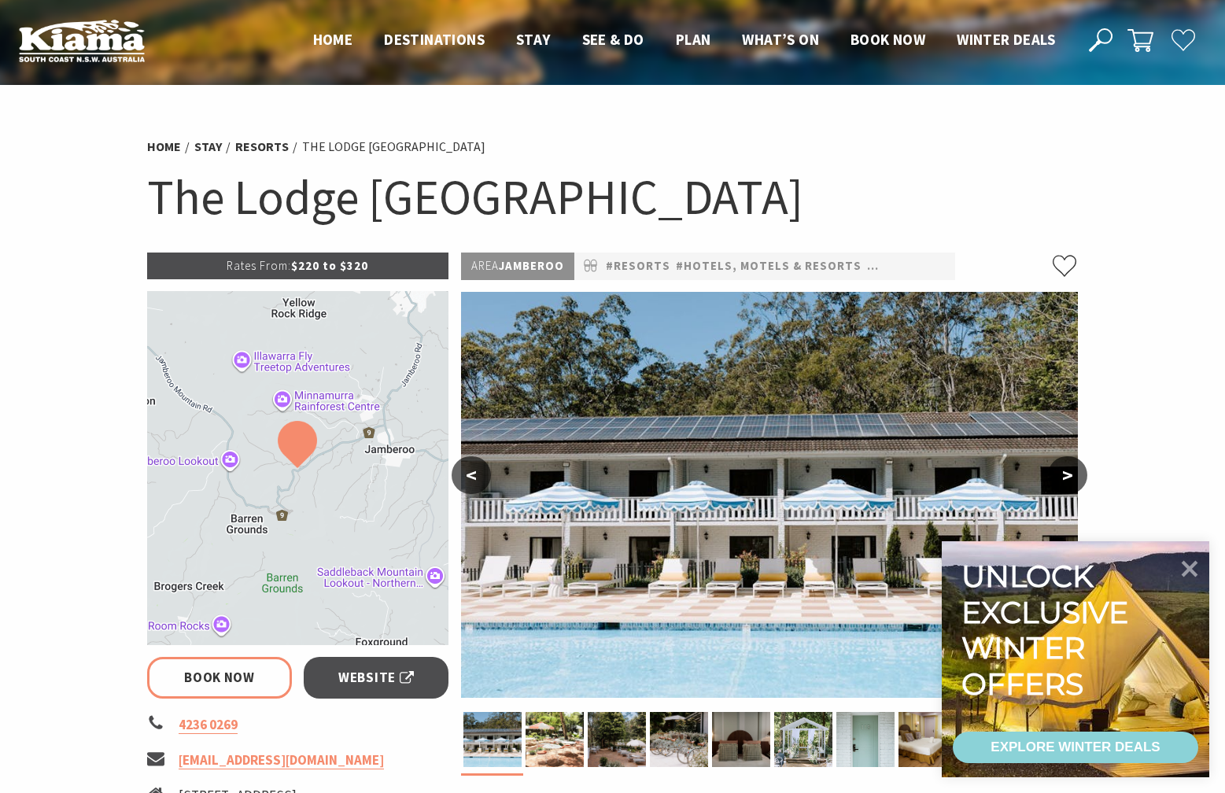
select select "3"
select select "2"
click at [1197, 569] on icon at bounding box center [1189, 568] width 38 height 38
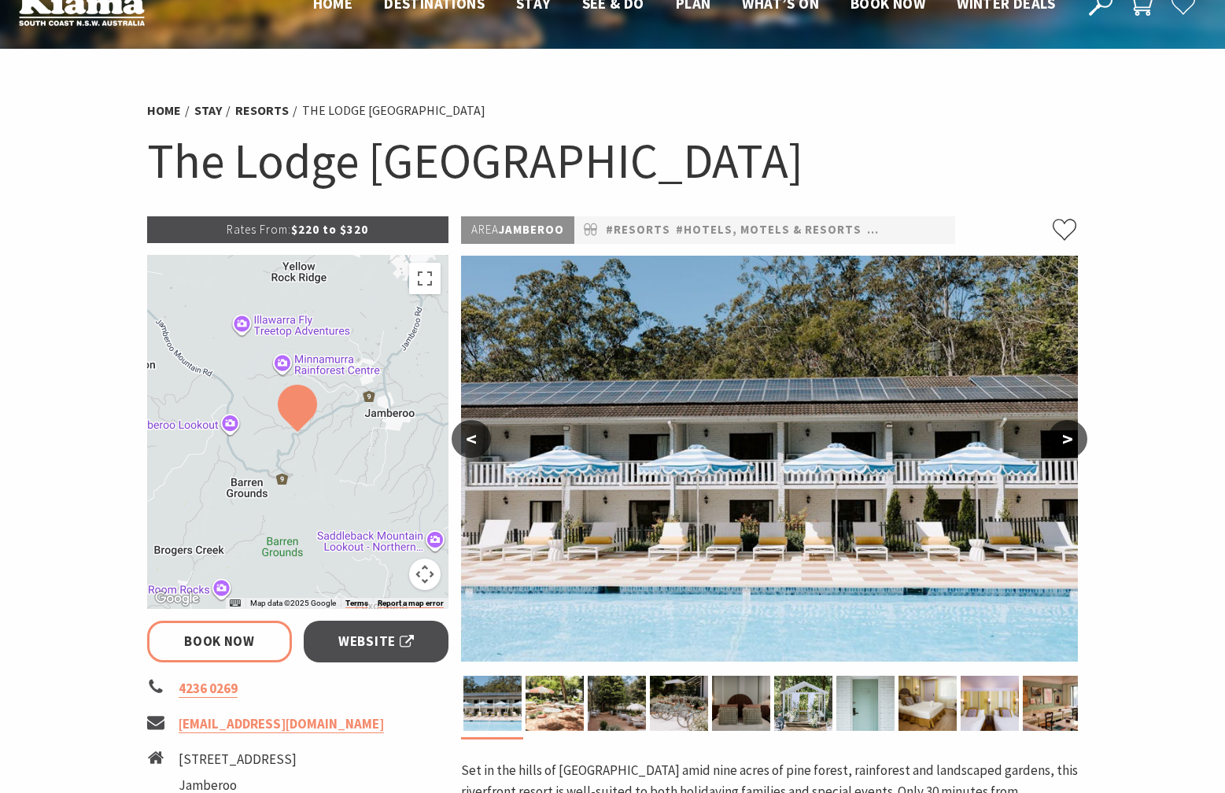
scroll to position [37, 0]
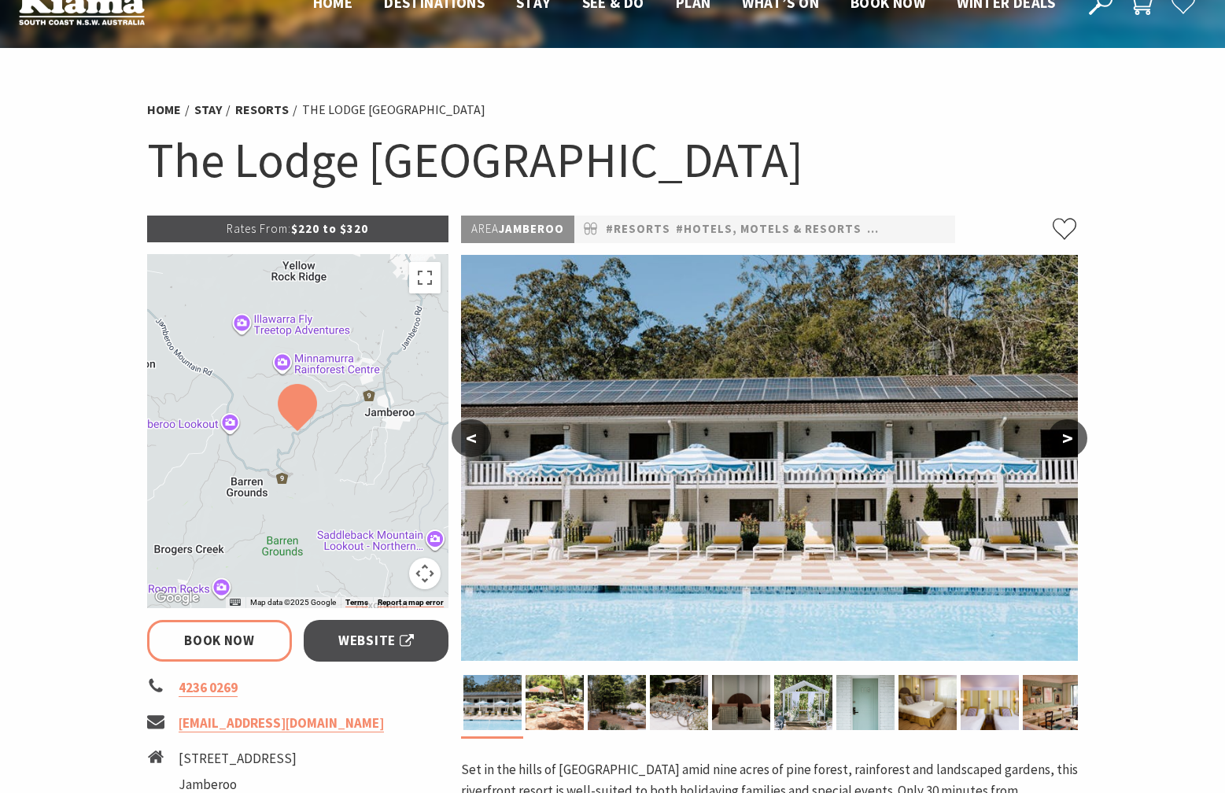
click at [429, 573] on button "Map camera controls" at bounding box center [424, 573] width 31 height 31
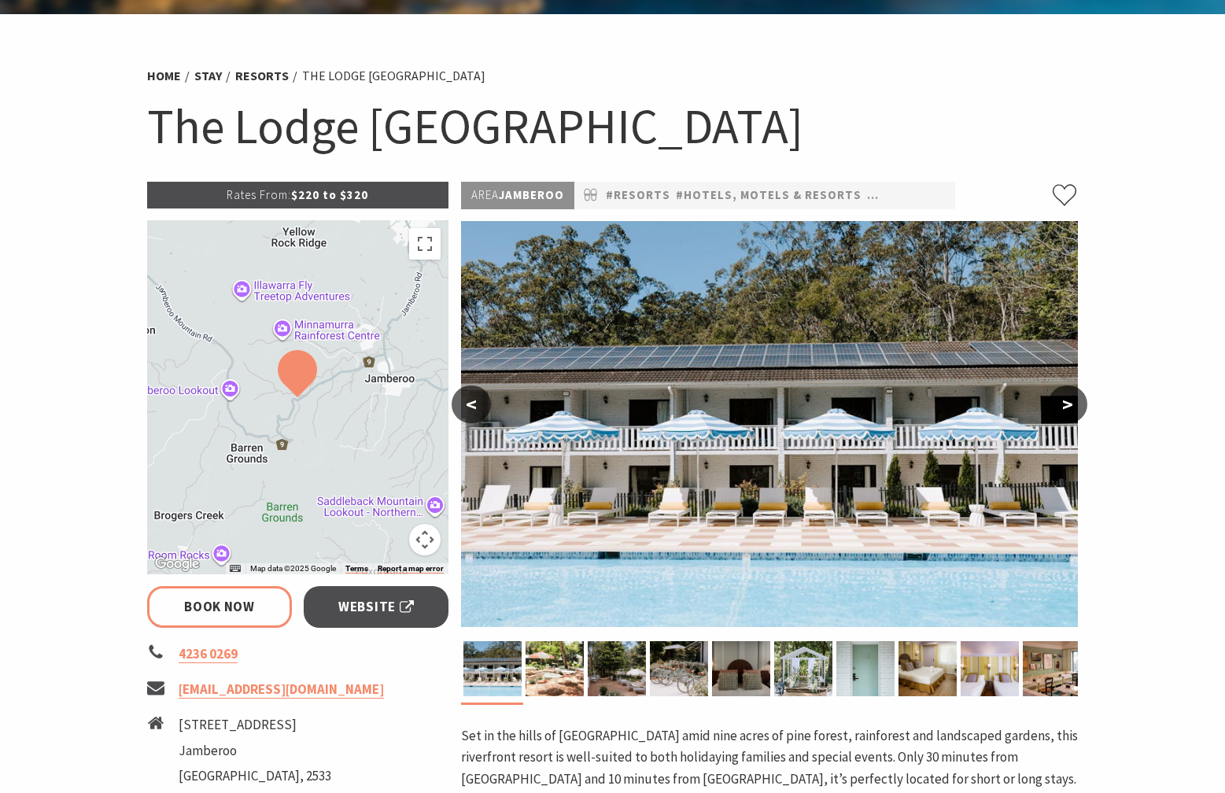
scroll to position [76, 0]
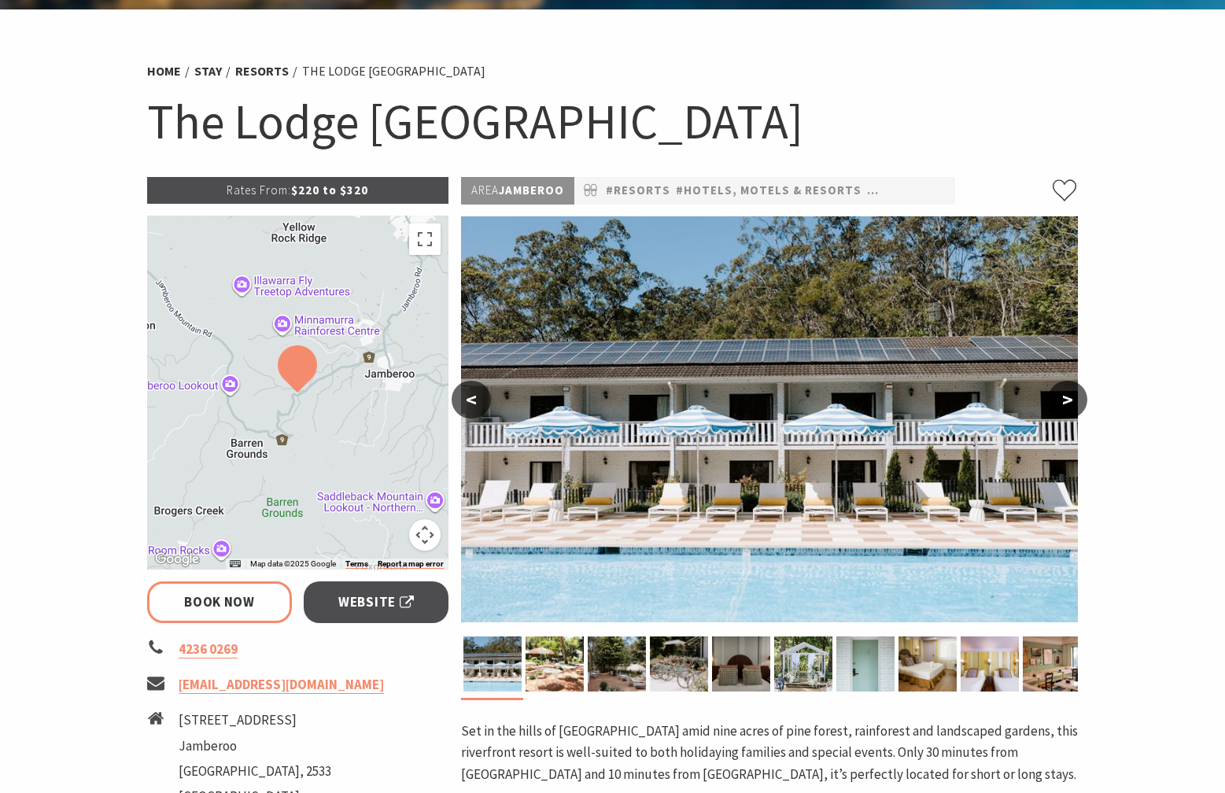
click at [374, 433] on div at bounding box center [298, 393] width 302 height 354
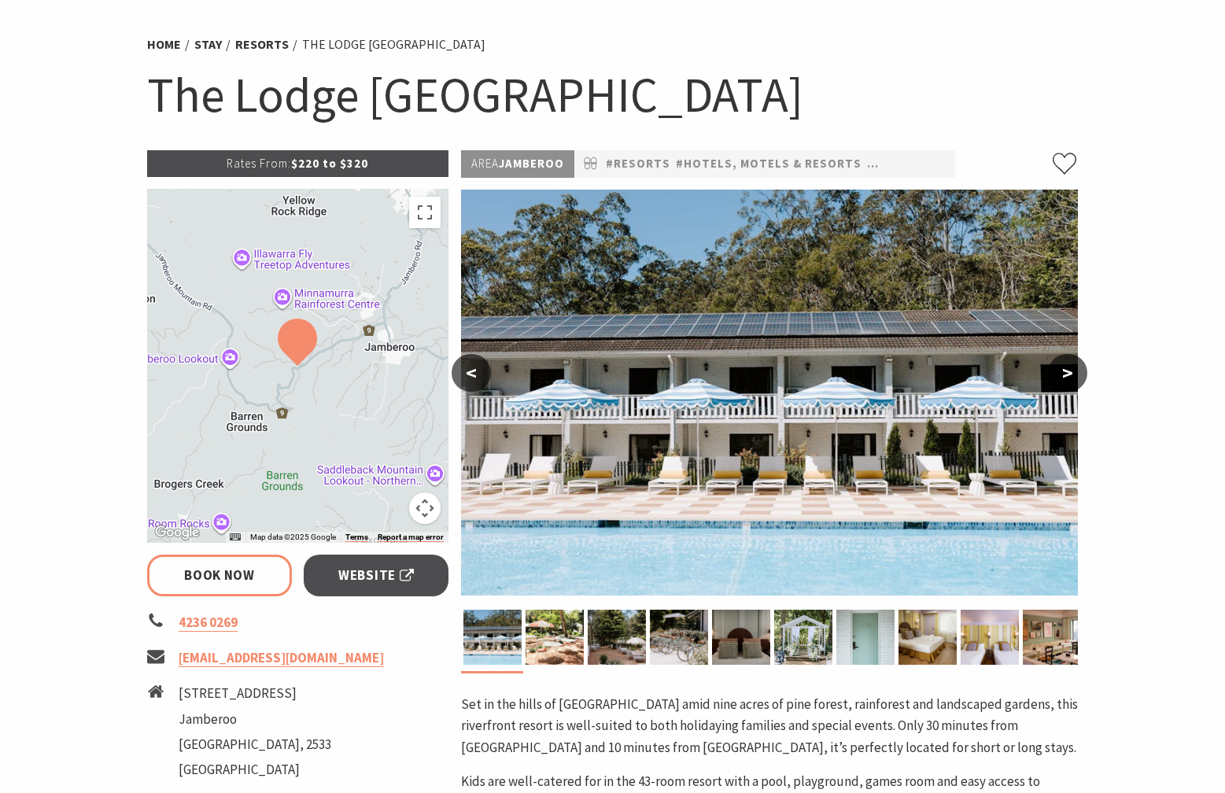
scroll to position [106, 0]
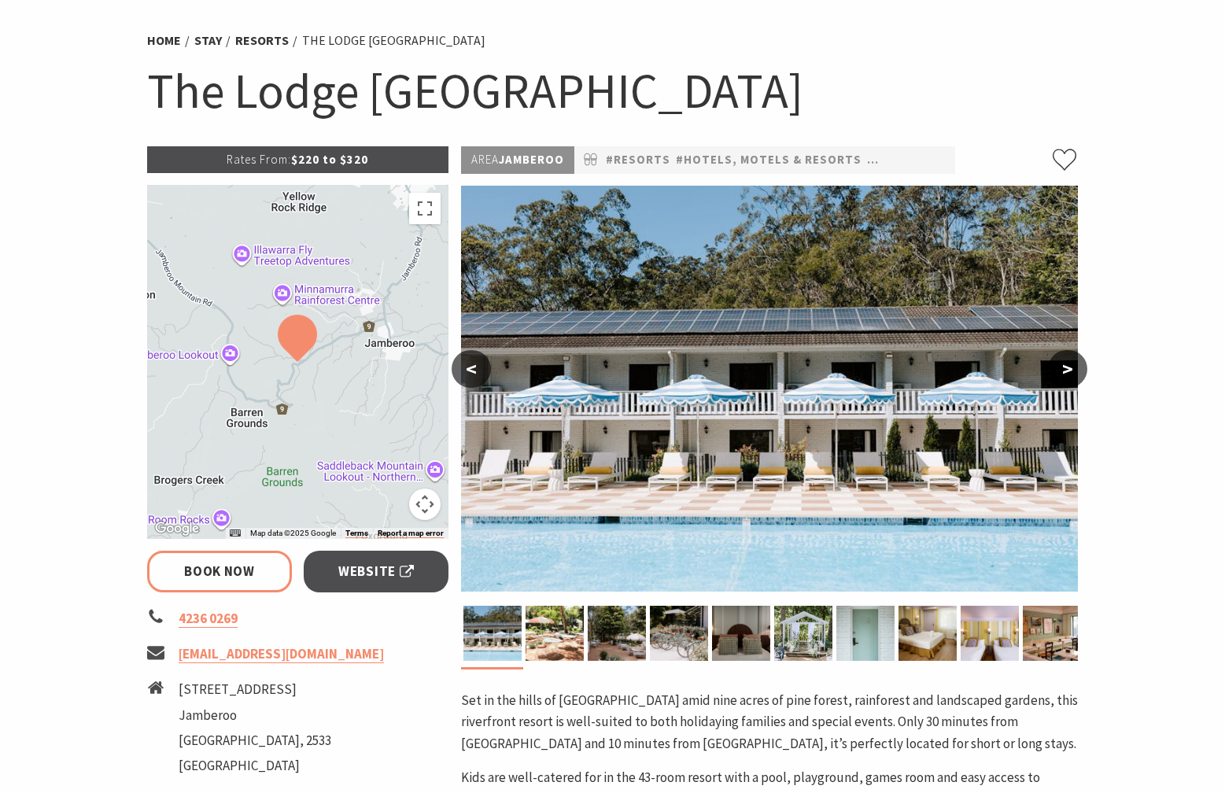
click at [429, 506] on button "Map camera controls" at bounding box center [424, 503] width 31 height 31
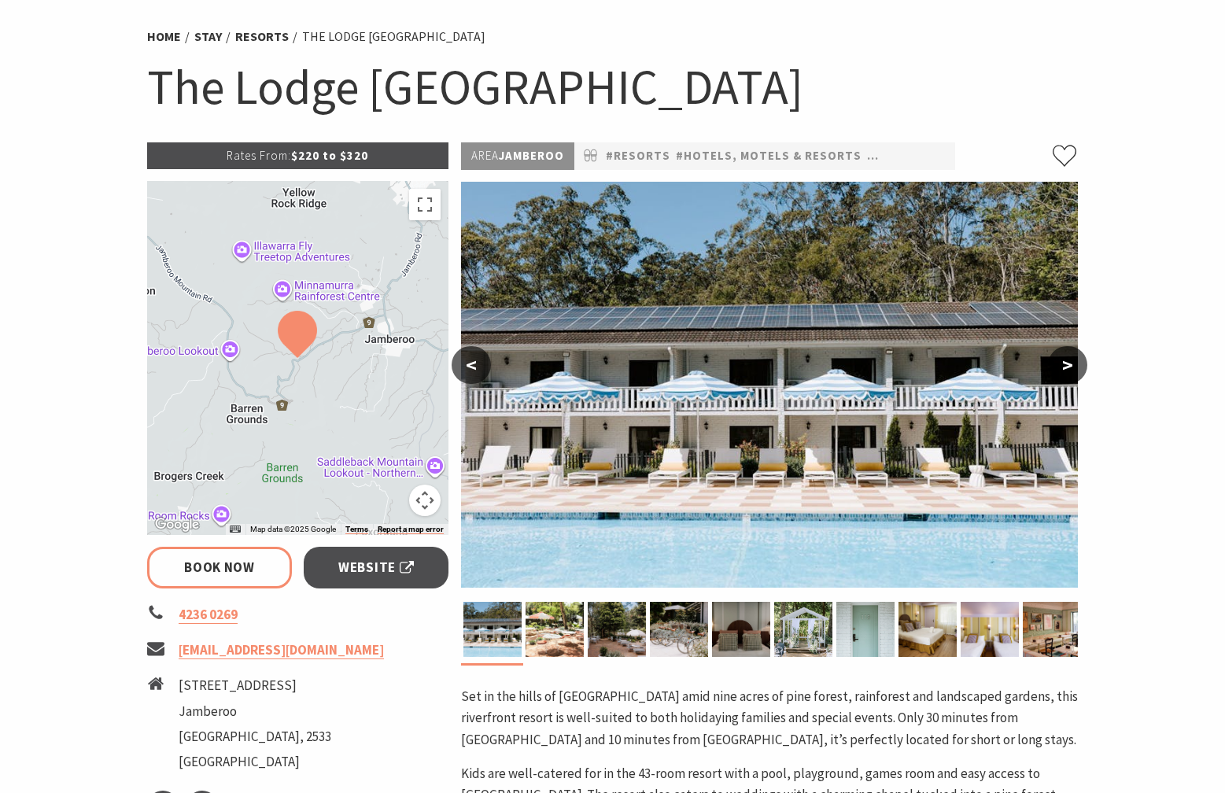
click at [1073, 370] on button ">" at bounding box center [1067, 365] width 39 height 38
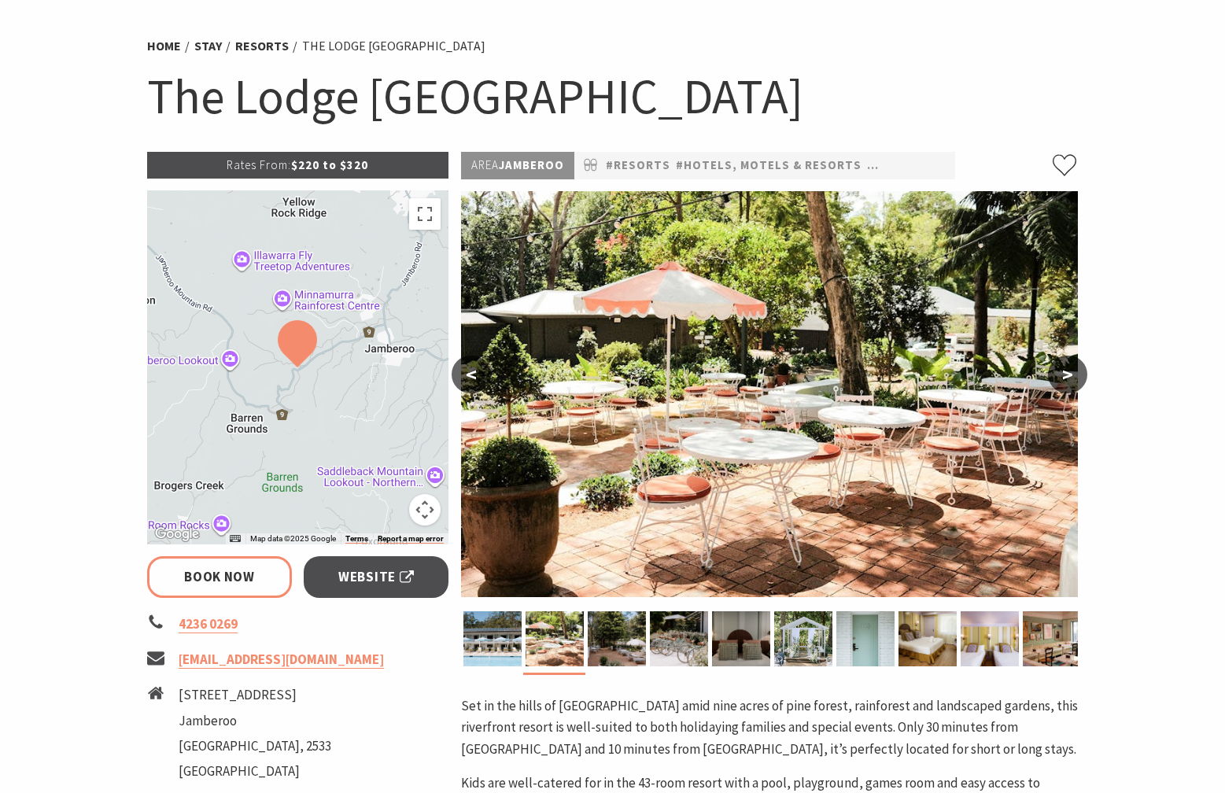
click at [1073, 370] on button ">" at bounding box center [1067, 375] width 39 height 38
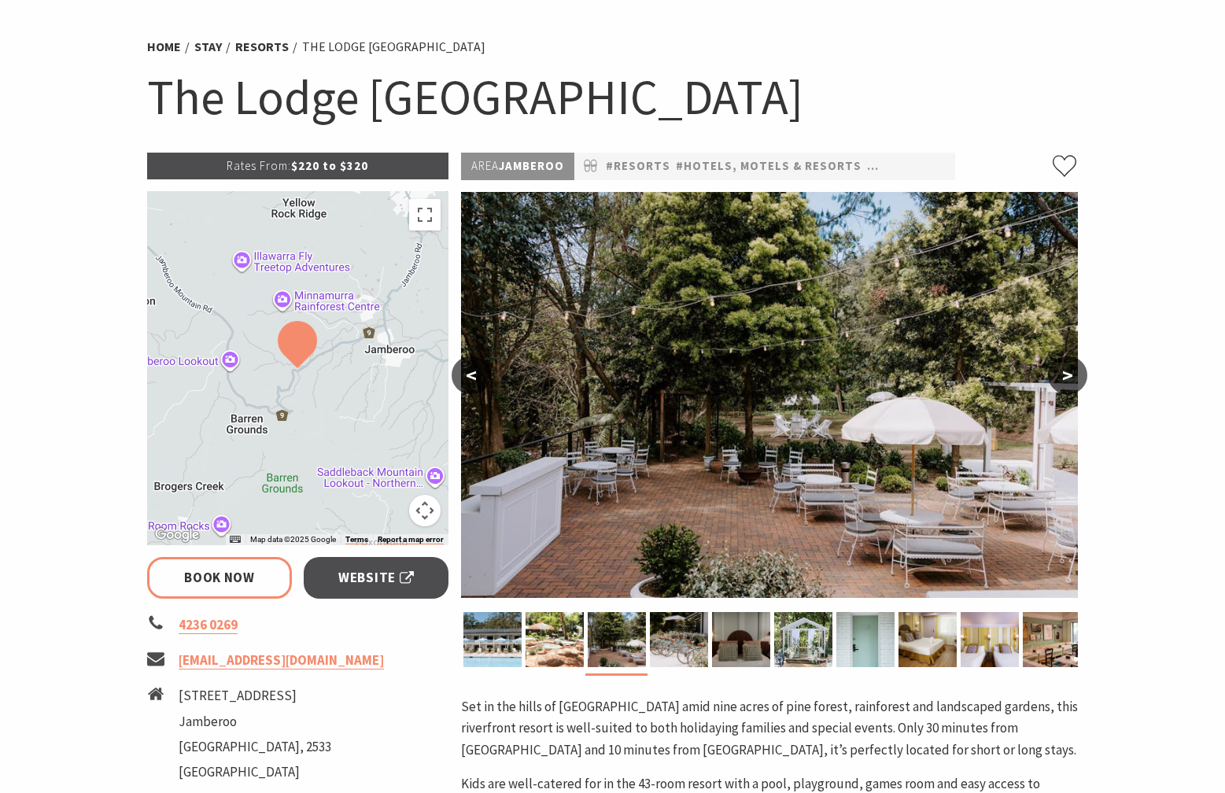
click at [1073, 370] on button ">" at bounding box center [1067, 375] width 39 height 38
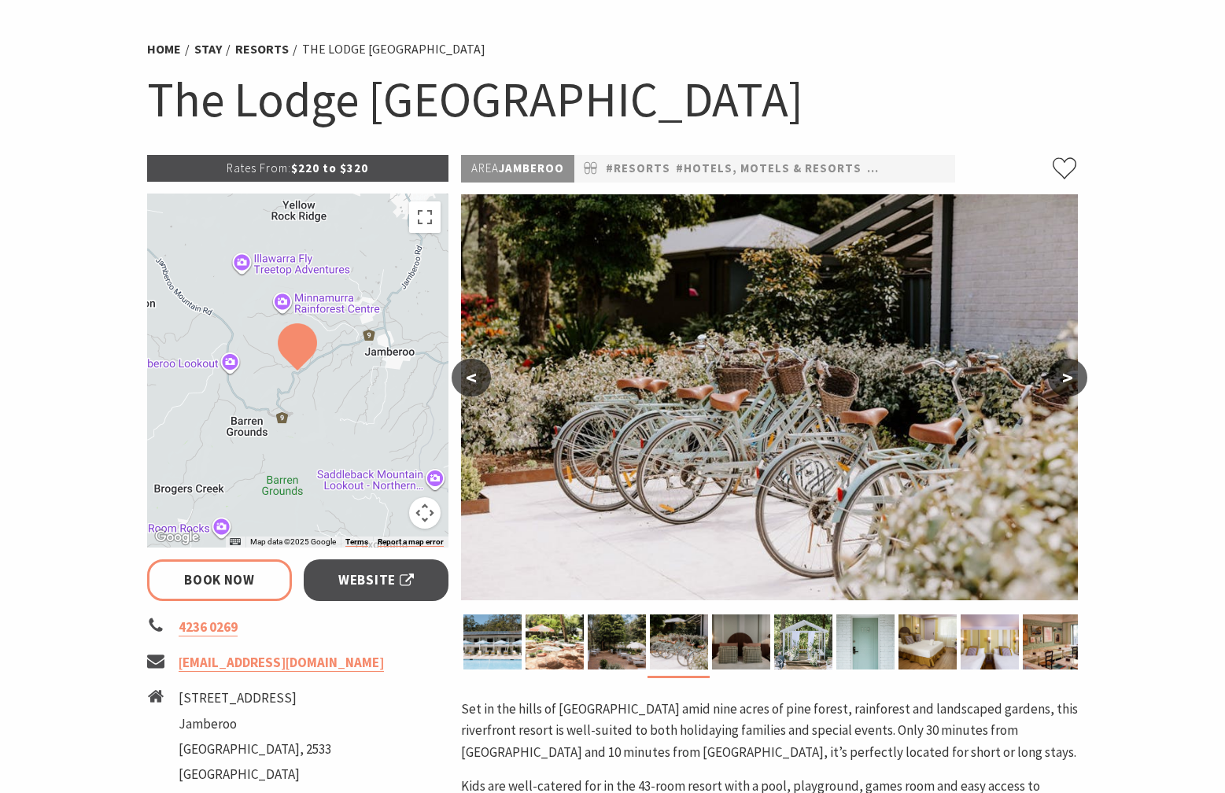
click at [1073, 370] on button ">" at bounding box center [1067, 378] width 39 height 38
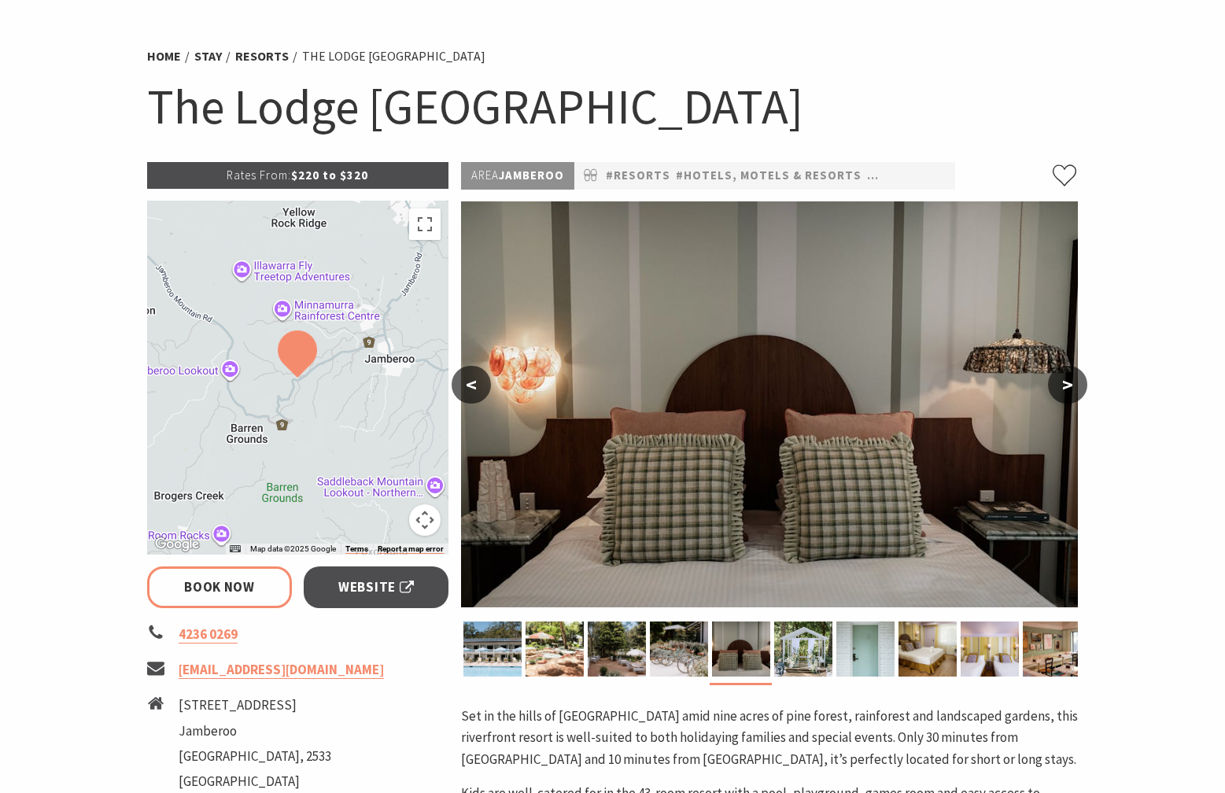
click at [1073, 370] on button ">" at bounding box center [1067, 385] width 39 height 38
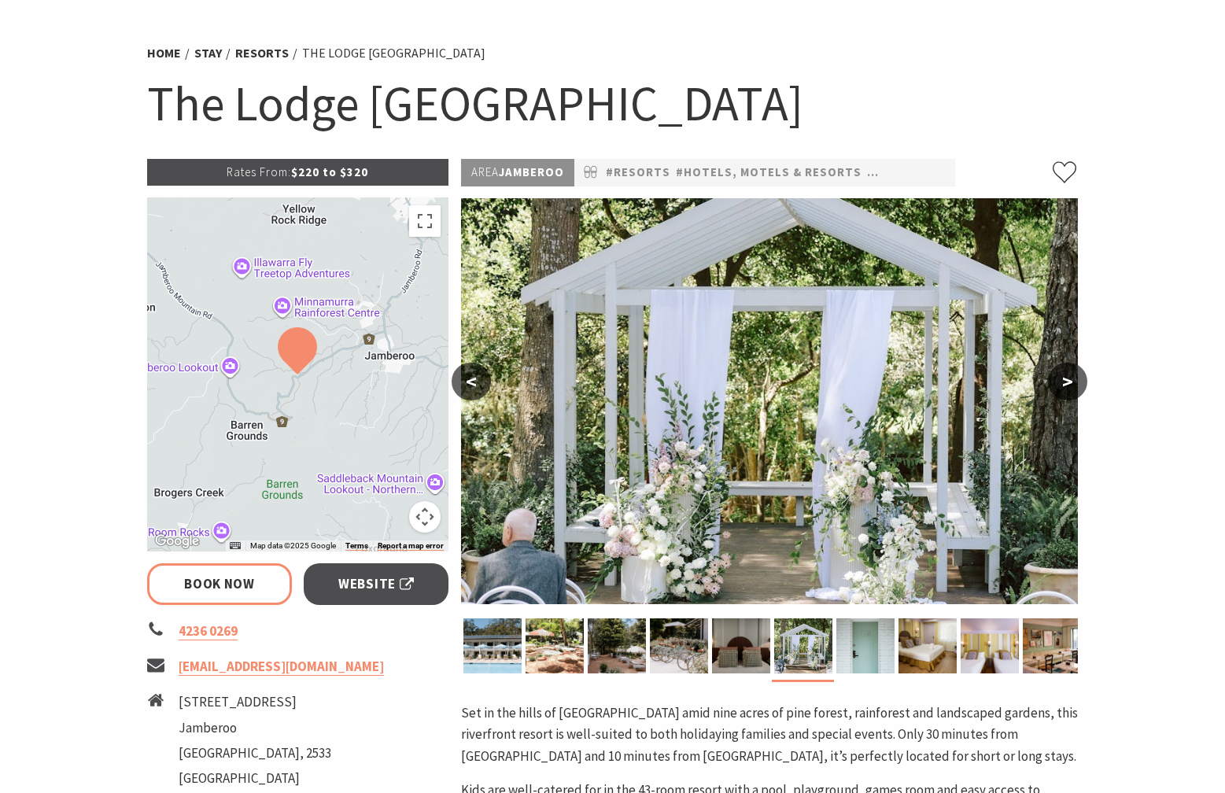
click at [1073, 370] on button ">" at bounding box center [1067, 382] width 39 height 38
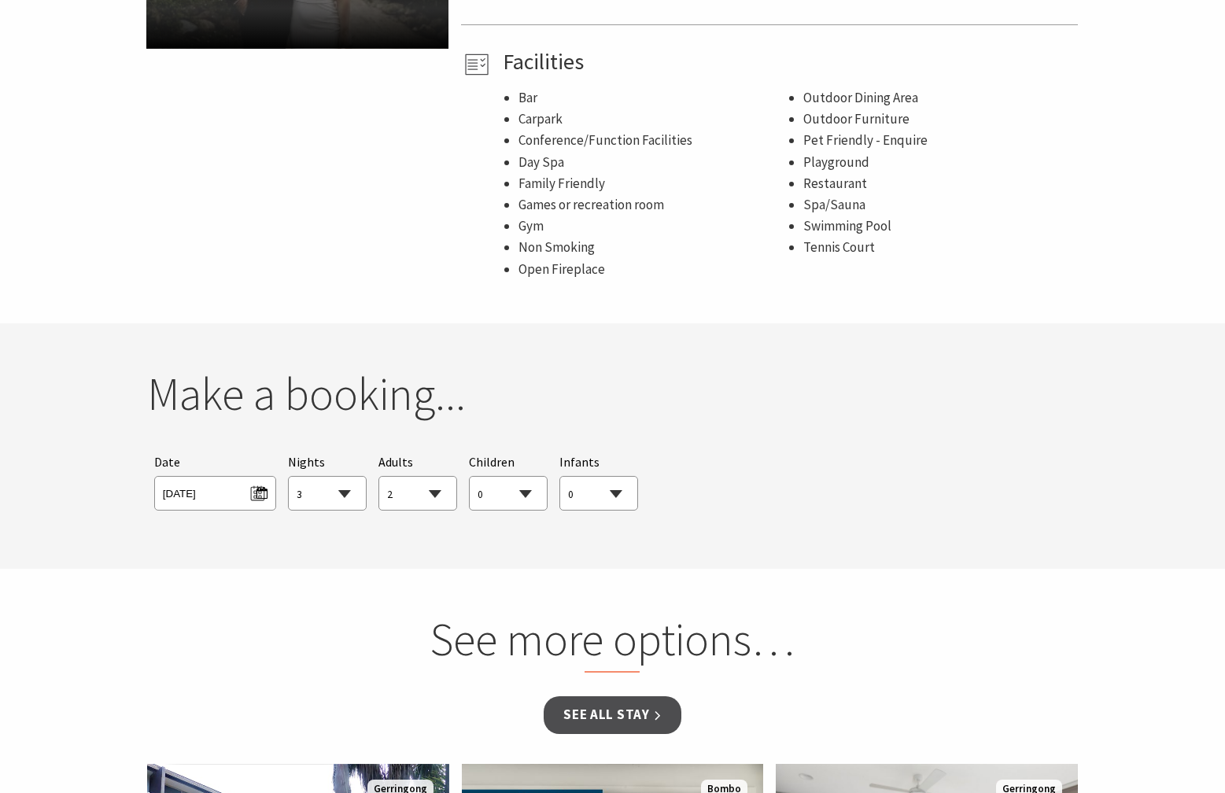
scroll to position [1101, 0]
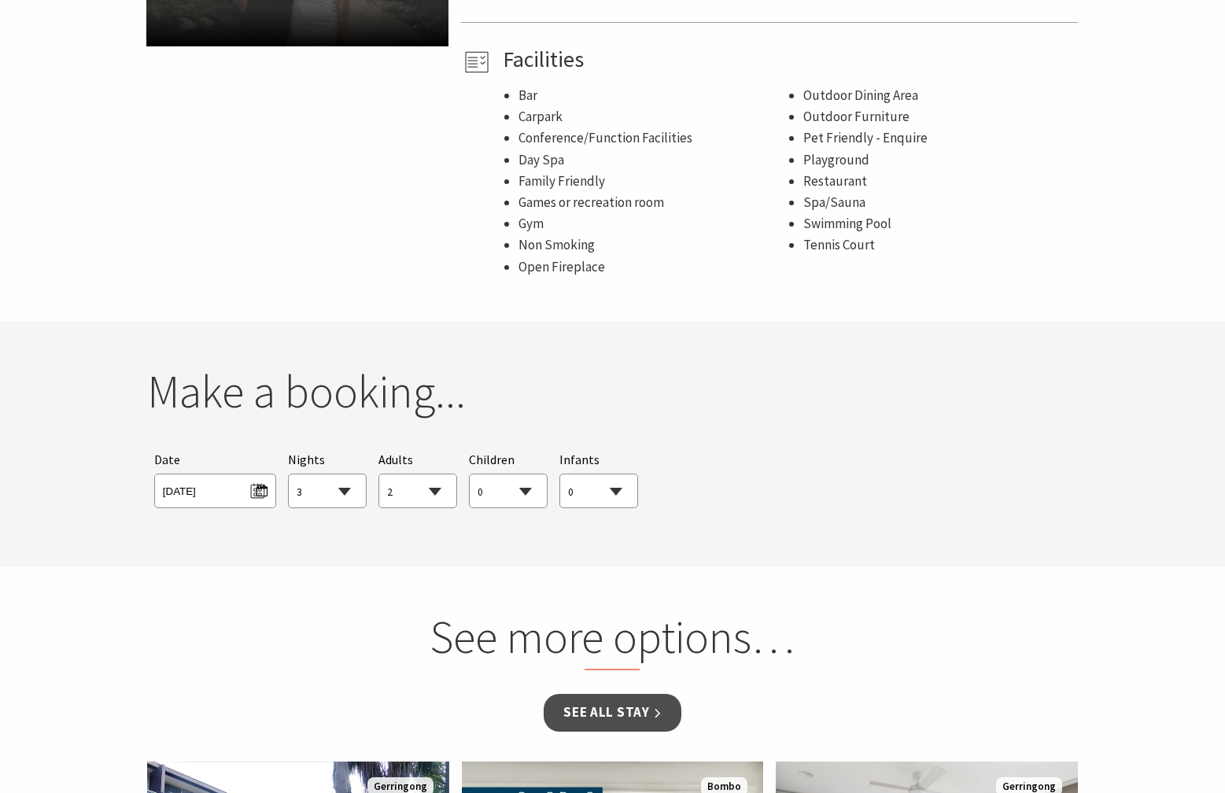
click at [341, 493] on select "1 2 3 4 5 6 7 8 9 10 11 12 13 14 15 16 17 18 19 20 21 22 23 24 25 26 27 28 29 30" at bounding box center [327, 491] width 77 height 35
select select "2"
click at [263, 496] on span "[DATE]" at bounding box center [215, 488] width 105 height 21
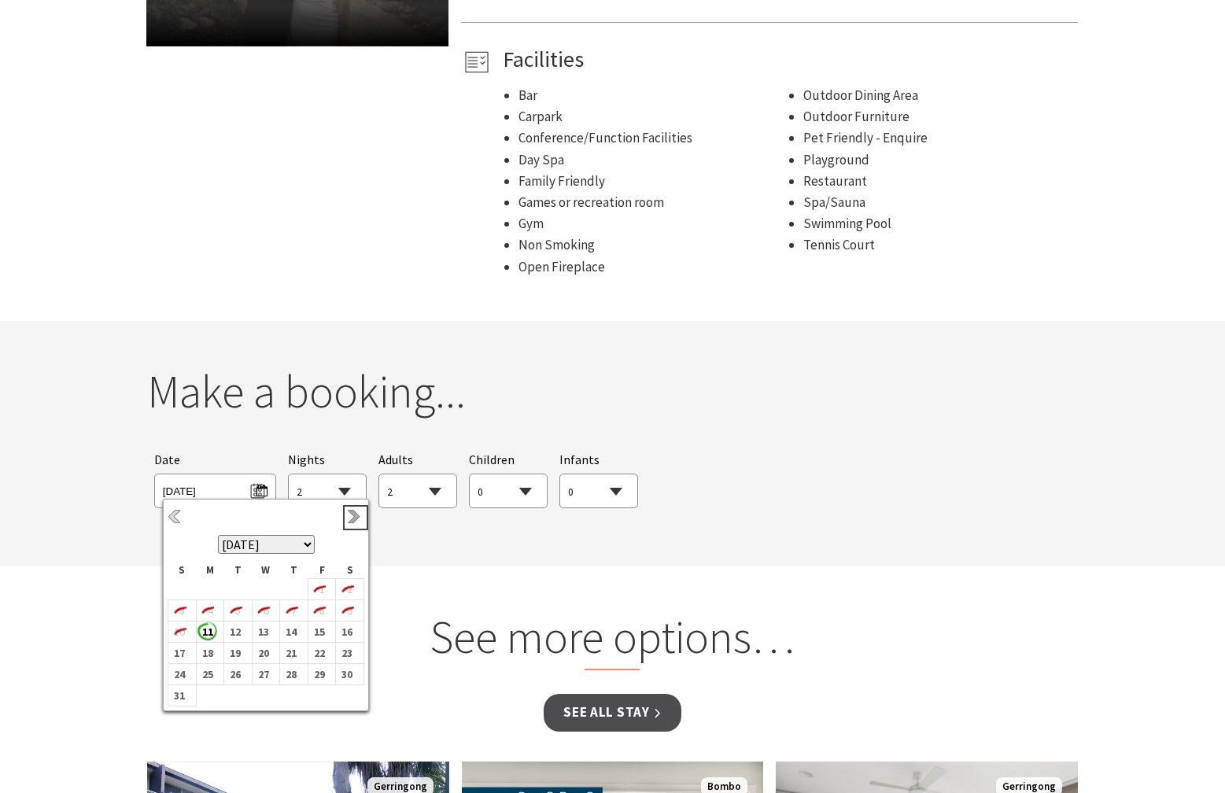
click at [350, 518] on link "Next" at bounding box center [355, 517] width 17 height 17
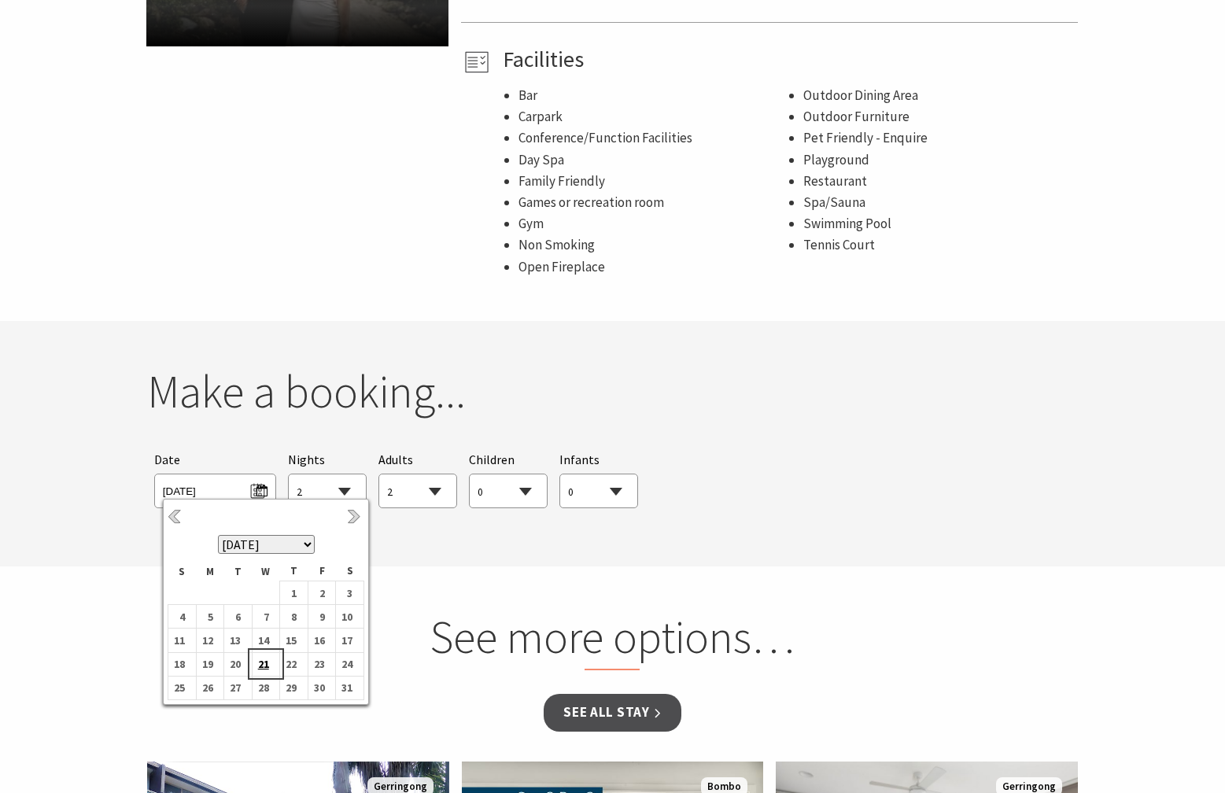
click at [258, 664] on b "21" at bounding box center [262, 664] width 20 height 20
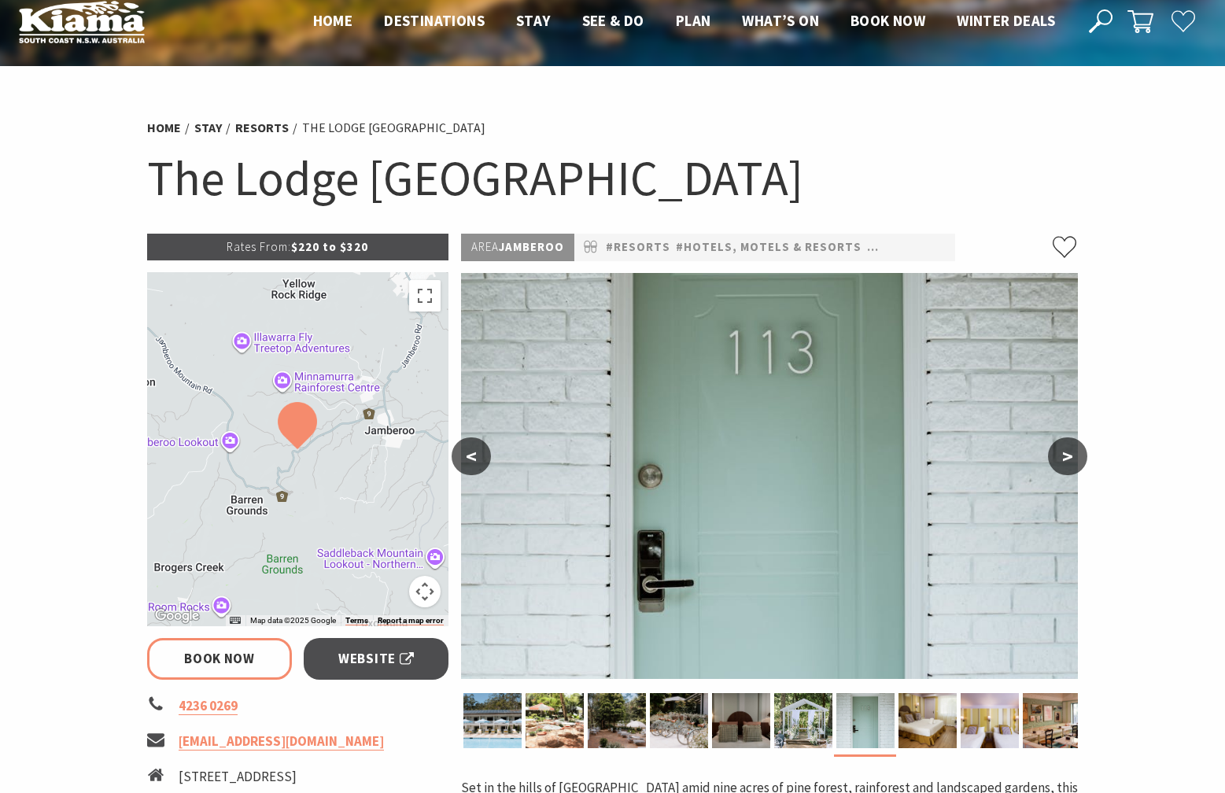
scroll to position [17, 0]
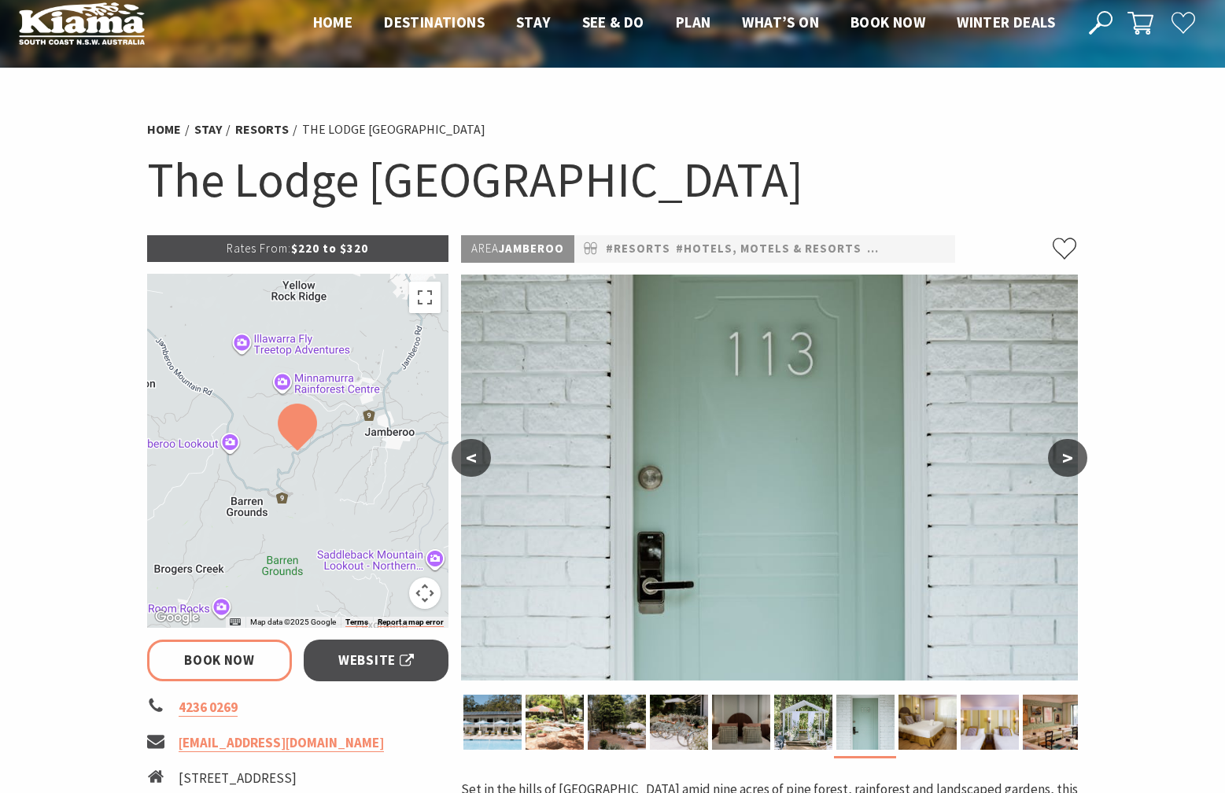
click at [1070, 466] on button ">" at bounding box center [1067, 458] width 39 height 38
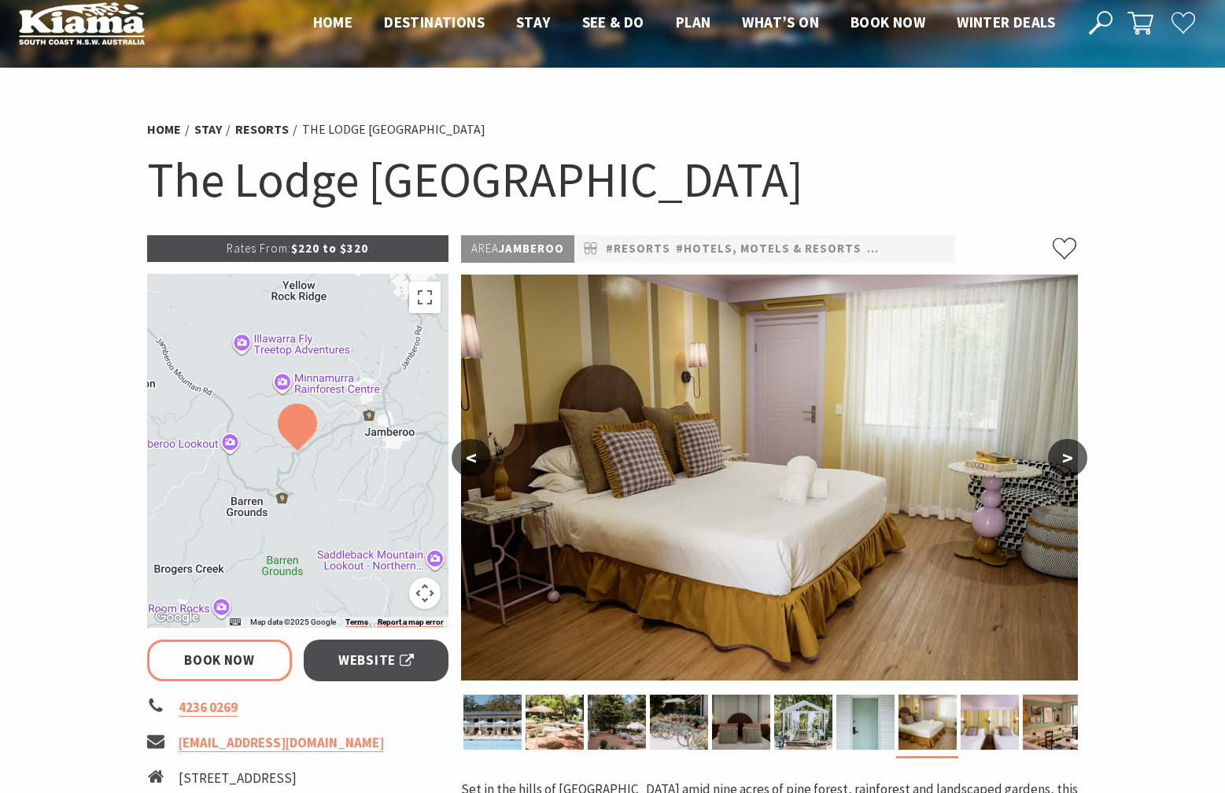
click at [1070, 466] on button ">" at bounding box center [1067, 458] width 39 height 38
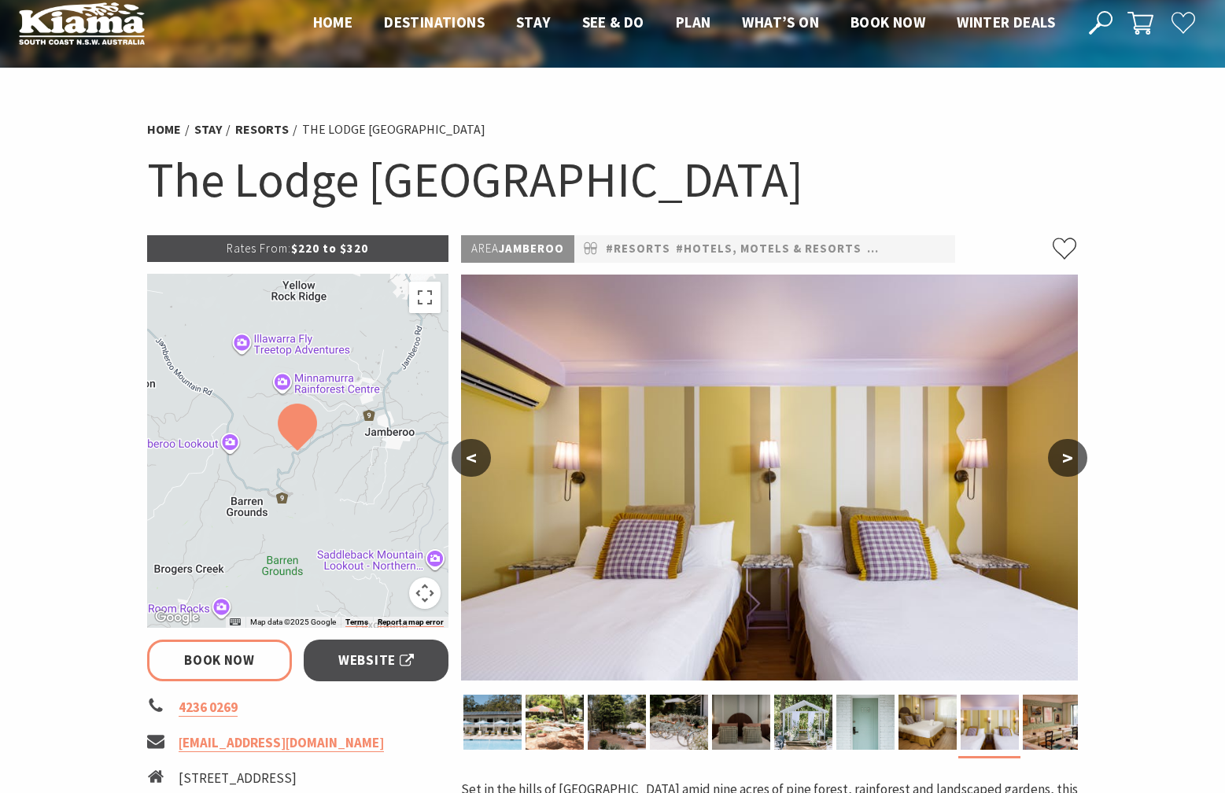
click at [1070, 466] on button ">" at bounding box center [1067, 458] width 39 height 38
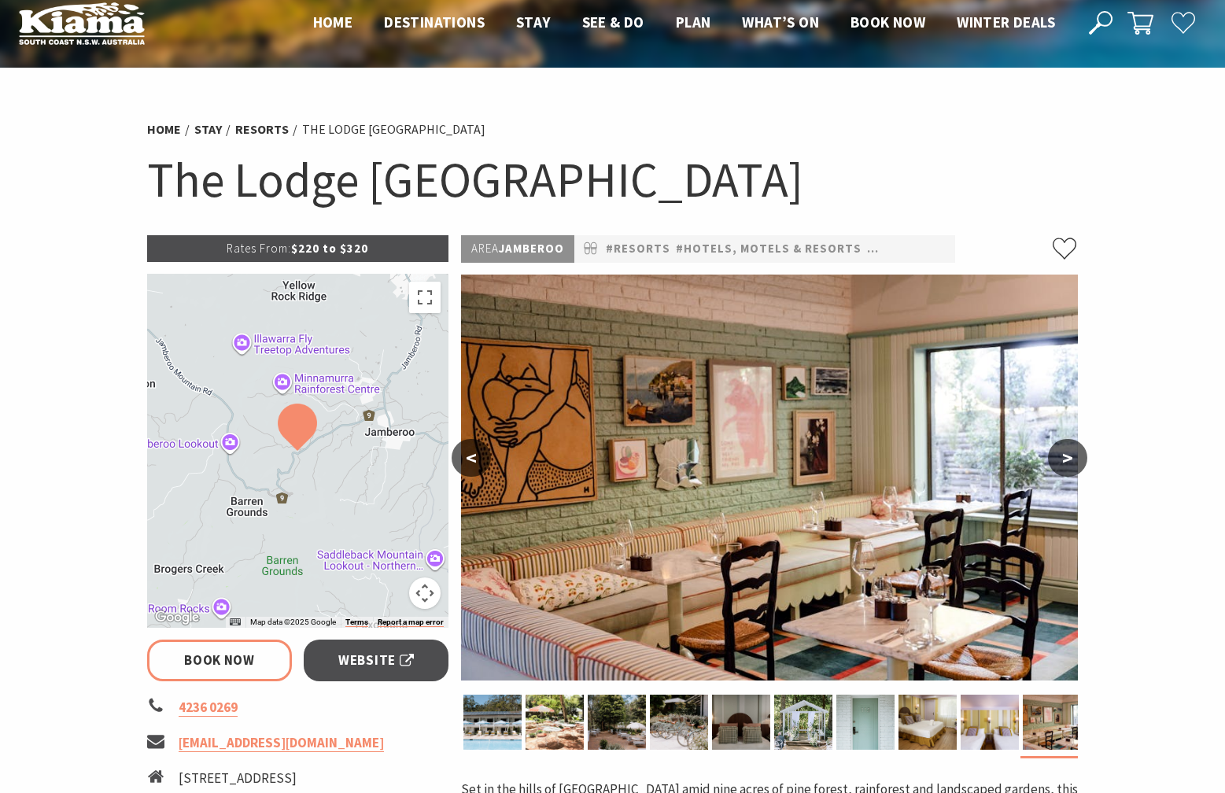
click at [1070, 466] on button ">" at bounding box center [1067, 458] width 39 height 38
